Goal: Information Seeking & Learning: Find specific fact

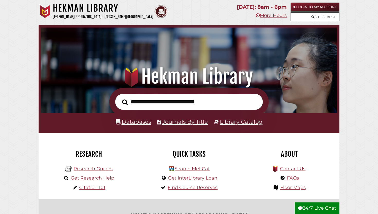
scroll to position [98, 293]
type input "**********"
click at [120, 98] on button "Search" at bounding box center [125, 102] width 11 height 9
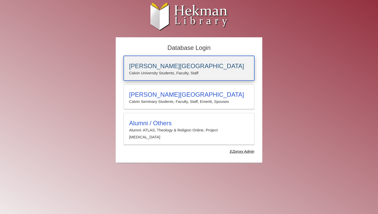
click at [156, 68] on h3 "[PERSON_NAME][GEOGRAPHIC_DATA]" at bounding box center [189, 65] width 120 height 7
